Goal: Task Accomplishment & Management: Use online tool/utility

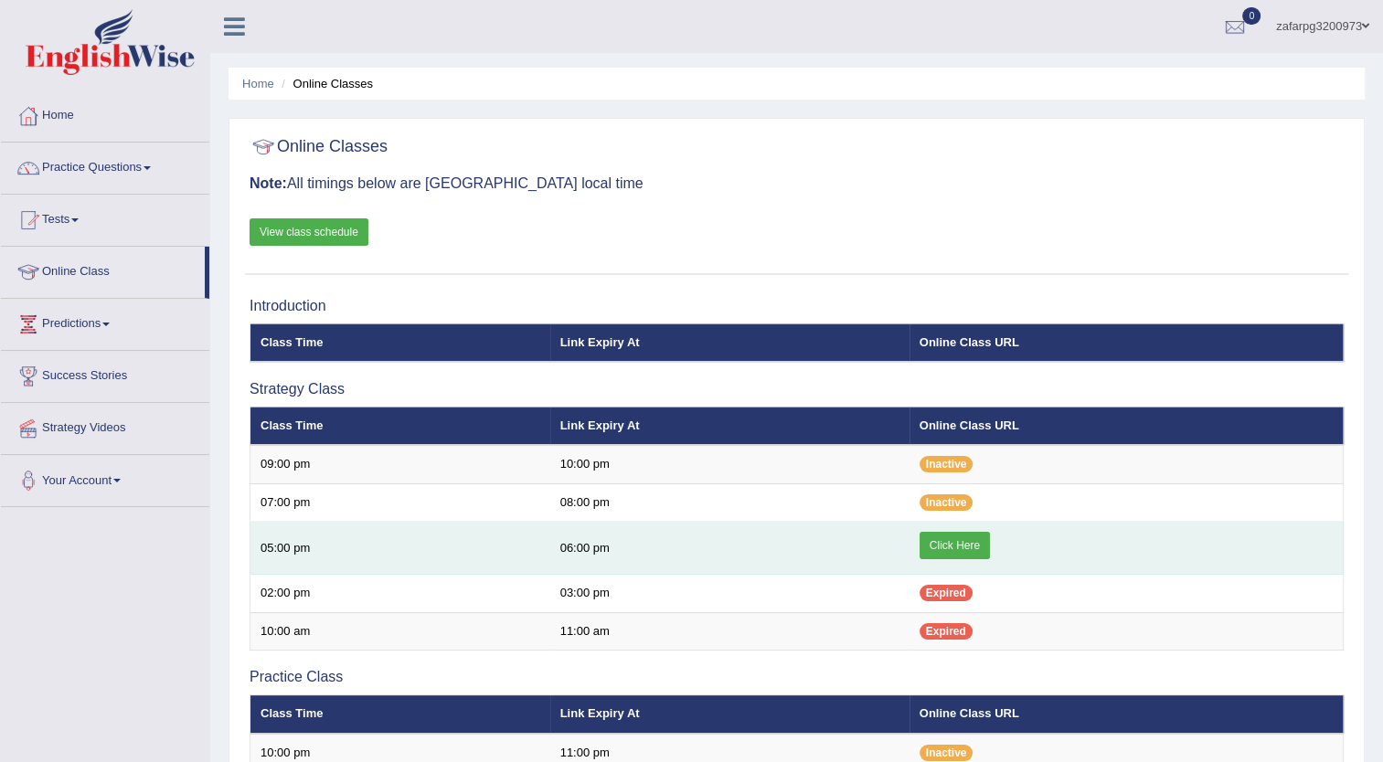
click at [957, 542] on link "Click Here" at bounding box center [955, 545] width 70 height 27
